Goal: Check status: Check status

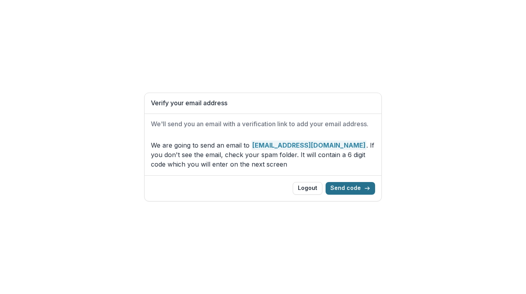
click at [348, 186] on button "Send code" at bounding box center [349, 188] width 49 height 13
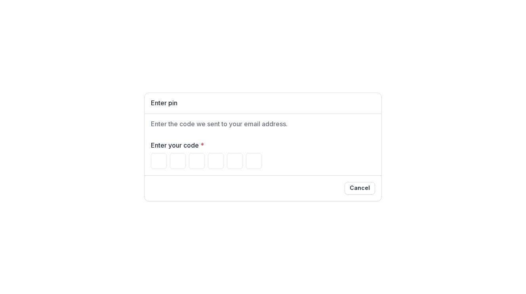
paste input "******"
type input "*"
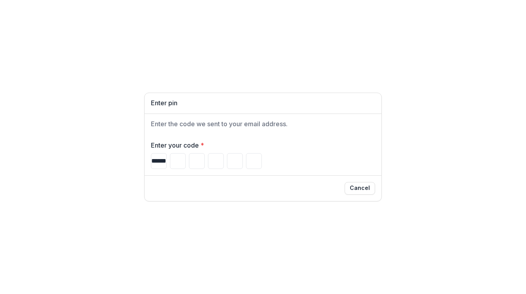
type input "*"
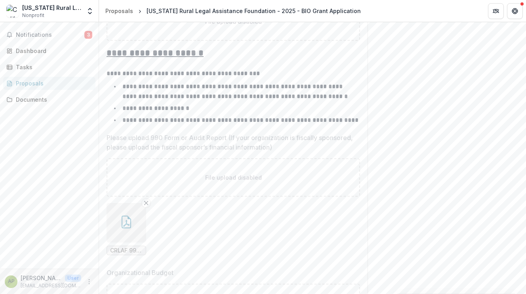
scroll to position [1580, 0]
click at [57, 40] on button "Notifications 3" at bounding box center [49, 34] width 92 height 13
